Goal: Transaction & Acquisition: Book appointment/travel/reservation

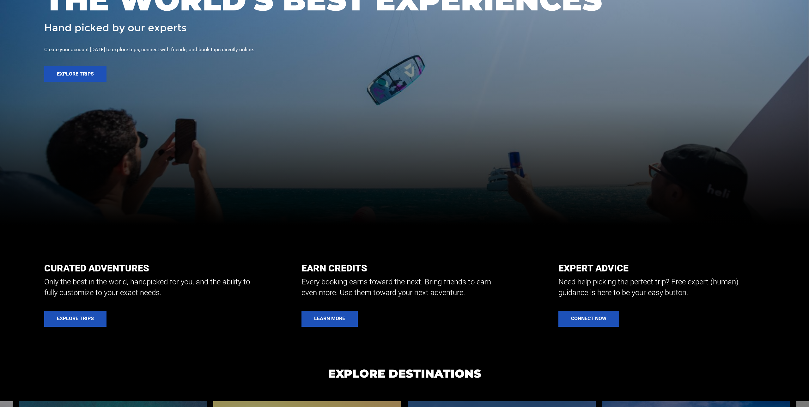
scroll to position [196, 0]
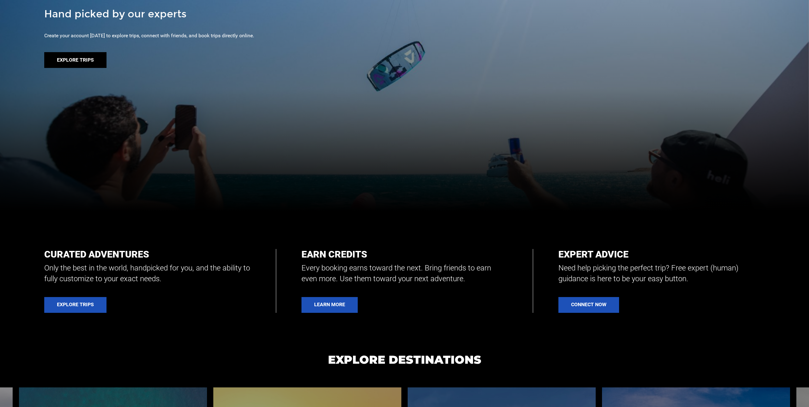
click at [80, 59] on button "Explore Trips" at bounding box center [75, 60] width 62 height 16
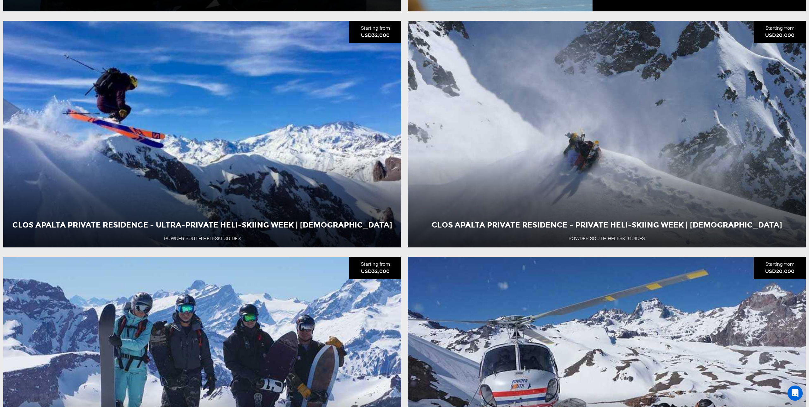
scroll to position [992, 0]
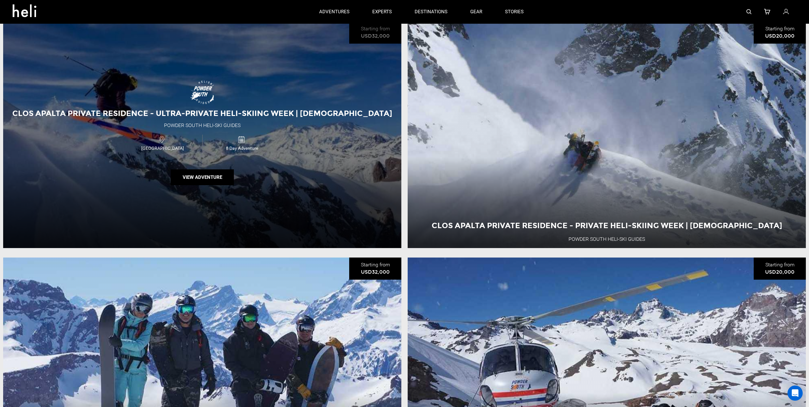
click at [297, 175] on div "Clos Apalta Private Residence - Ultra-Private Heli-Skiing Week | [DEMOGRAPHIC_D…" at bounding box center [202, 134] width 398 height 226
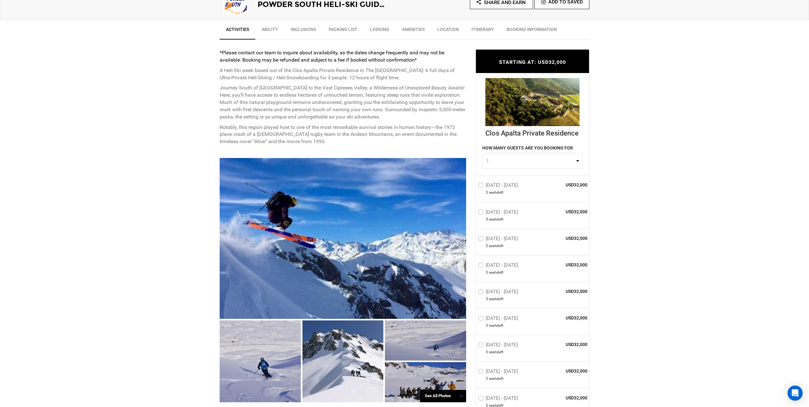
scroll to position [287, 0]
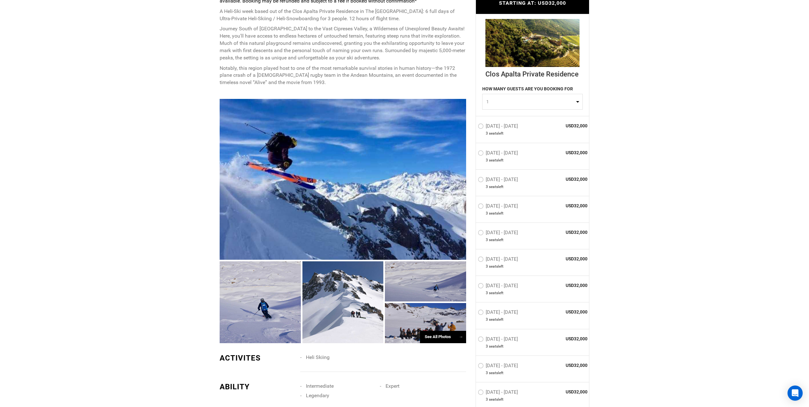
click at [431, 337] on div "See All Photos →" at bounding box center [443, 337] width 46 height 12
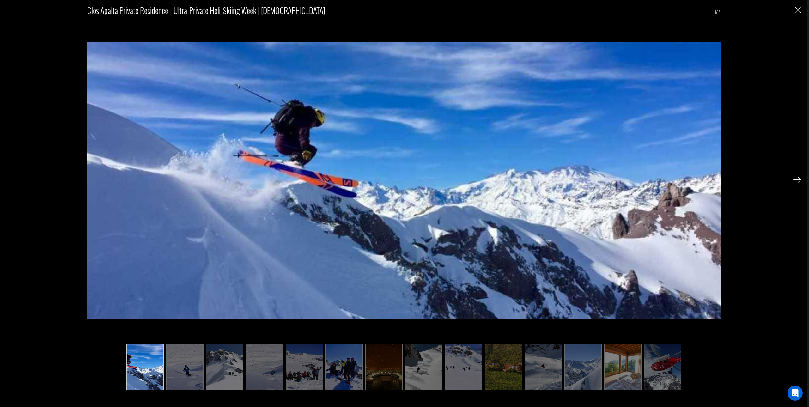
click at [377, 371] on img at bounding box center [383, 367] width 37 height 46
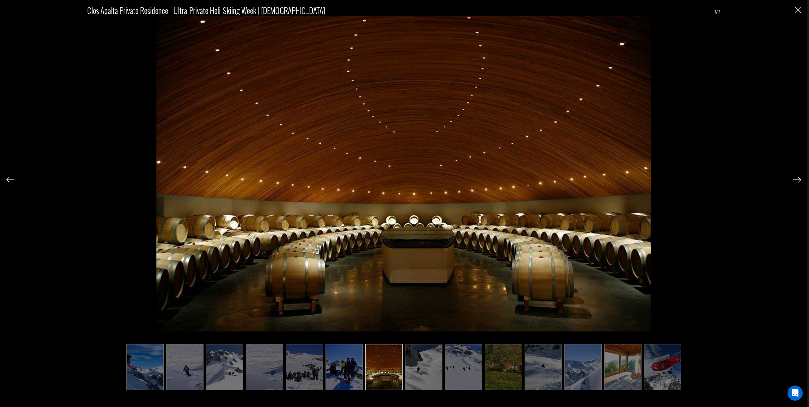
click at [789, 180] on div "Clos Apalta Private Residence - Ultra-Private Heli-Skiing Week | [DEMOGRAPHIC_D…" at bounding box center [403, 193] width 794 height 387
click at [795, 180] on img at bounding box center [797, 180] width 8 height 6
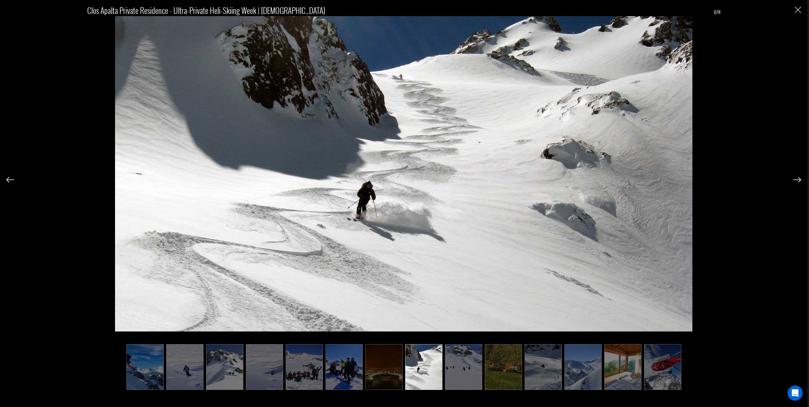
click at [798, 180] on img at bounding box center [797, 180] width 8 height 6
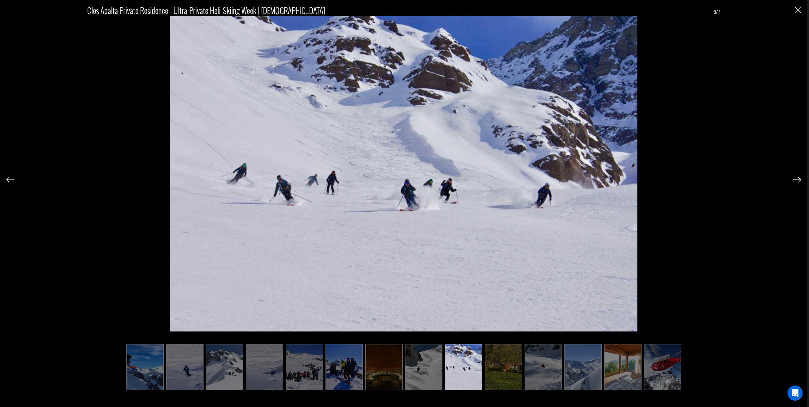
click at [798, 180] on img at bounding box center [797, 180] width 8 height 6
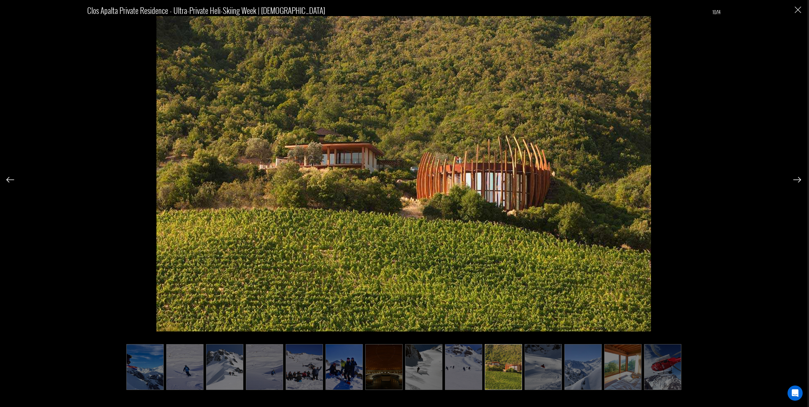
click at [798, 181] on img at bounding box center [797, 180] width 8 height 6
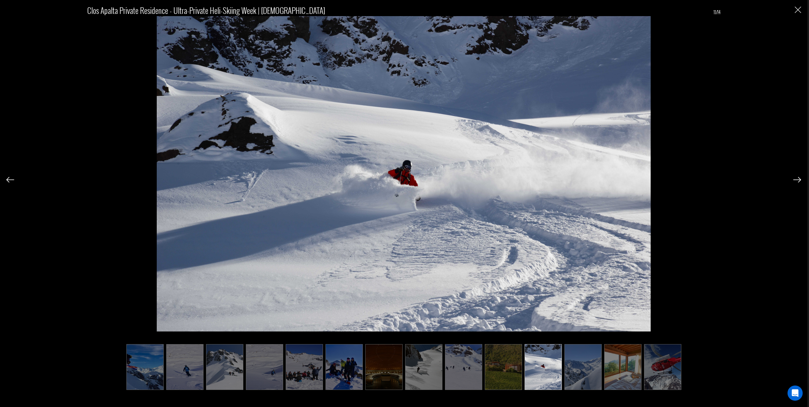
click at [797, 181] on img at bounding box center [797, 180] width 8 height 6
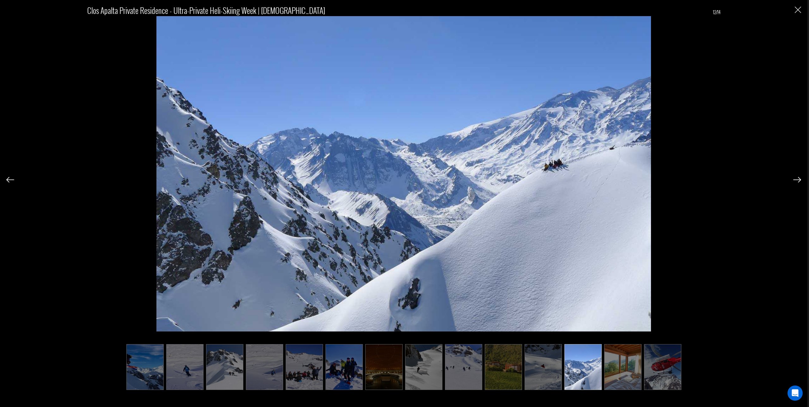
click at [797, 181] on img at bounding box center [797, 180] width 8 height 6
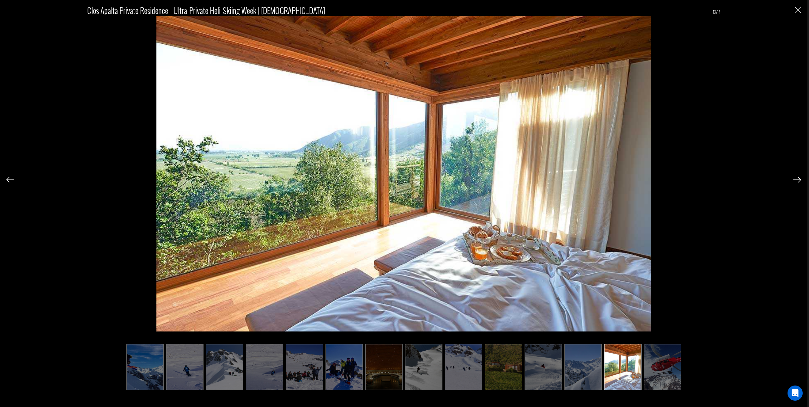
click at [797, 181] on img at bounding box center [797, 180] width 8 height 6
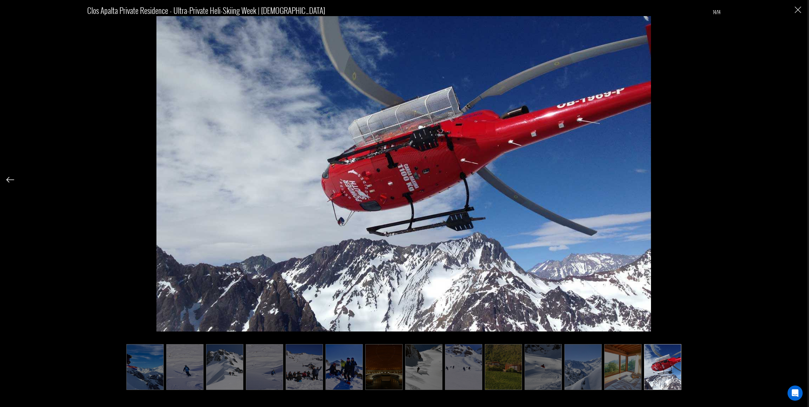
click at [797, 181] on div "Clos Apalta Private Residence - Ultra-Private Heli-Skiing Week | [DEMOGRAPHIC_D…" at bounding box center [403, 193] width 794 height 387
click at [801, 181] on div "Clos Apalta Private Residence - Ultra-Private Heli-Skiing Week | [DEMOGRAPHIC_D…" at bounding box center [403, 203] width 807 height 407
click at [798, 9] on img "Close" at bounding box center [797, 10] width 6 height 6
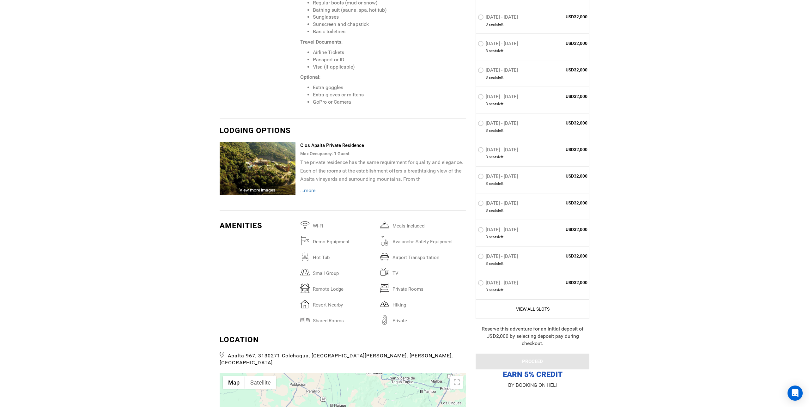
scroll to position [1200, 0]
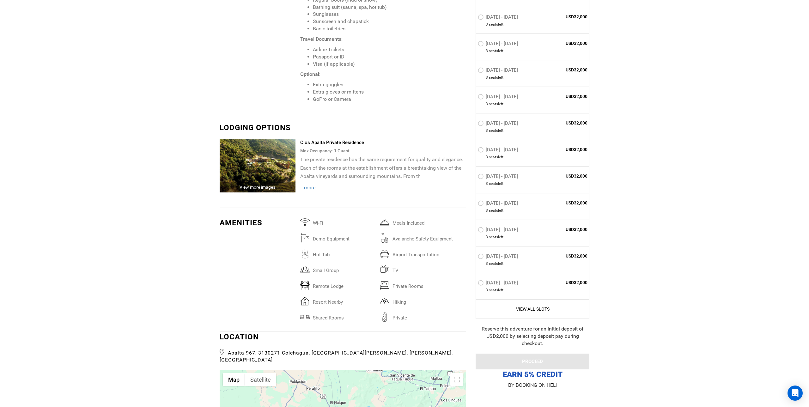
click at [308, 184] on span "...more" at bounding box center [307, 187] width 15 height 6
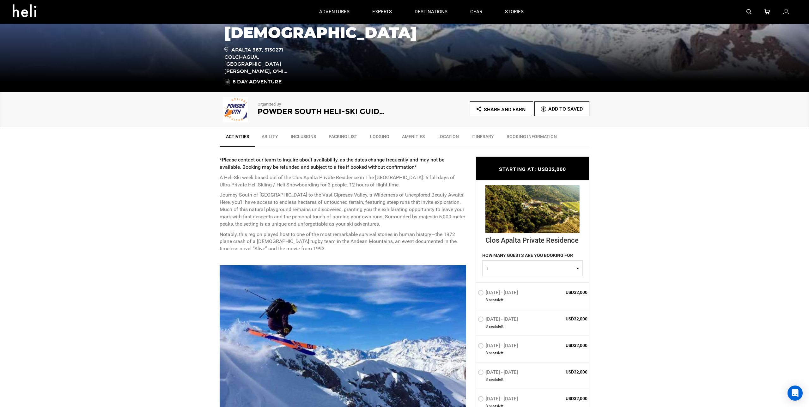
scroll to position [0, 0]
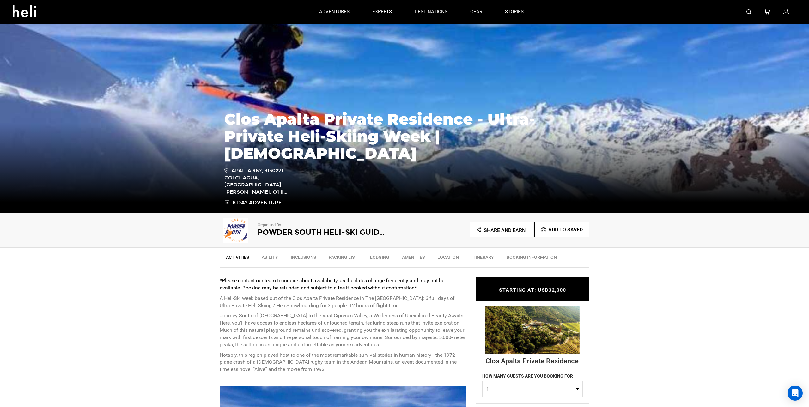
click at [306, 257] on link "Inclusions" at bounding box center [303, 259] width 38 height 16
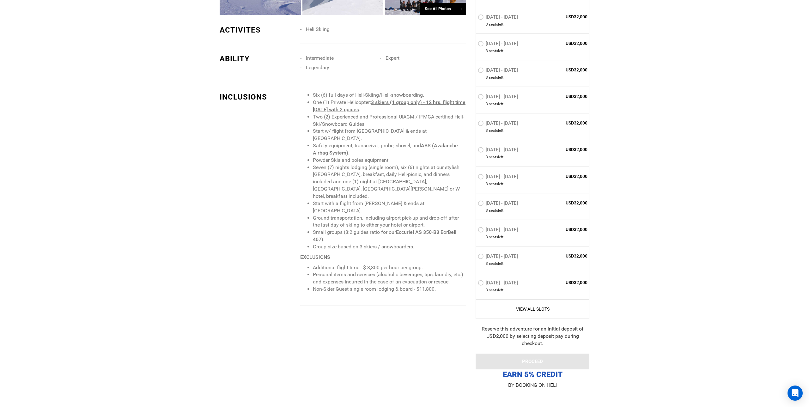
scroll to position [672, 0]
